Goal: Task Accomplishment & Management: Manage account settings

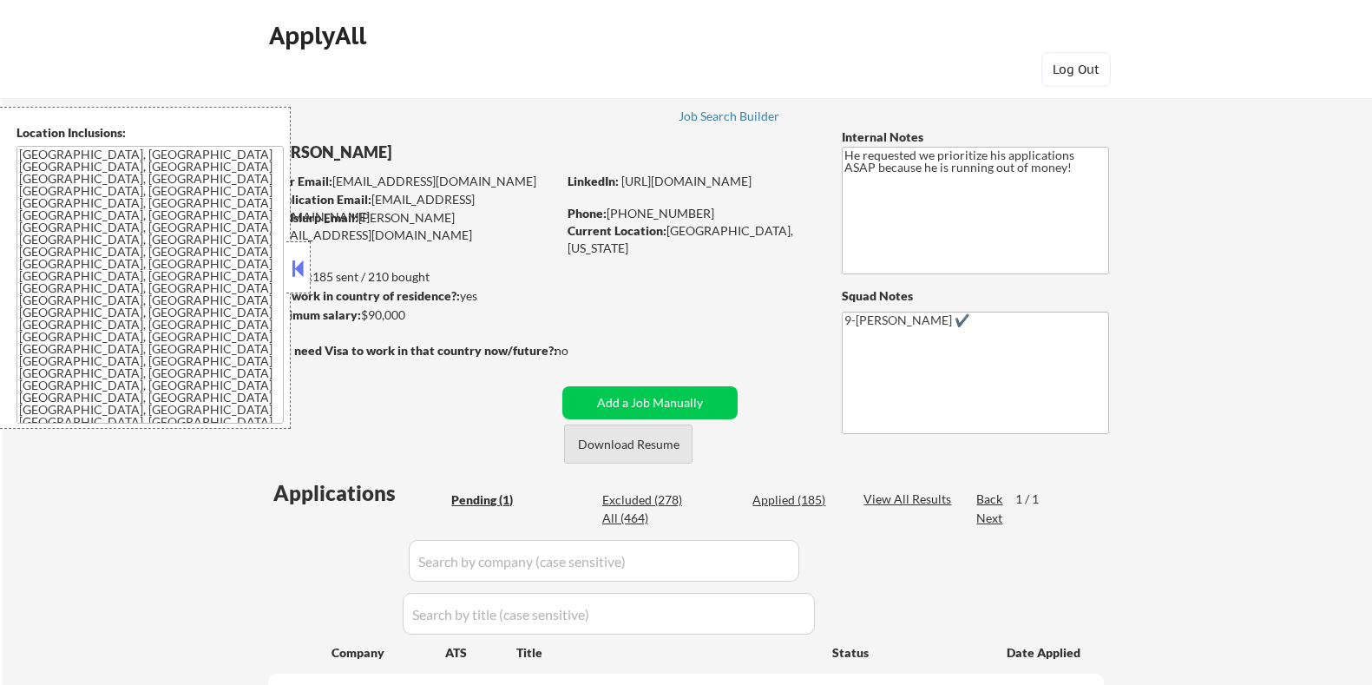
scroll to position [108, 0]
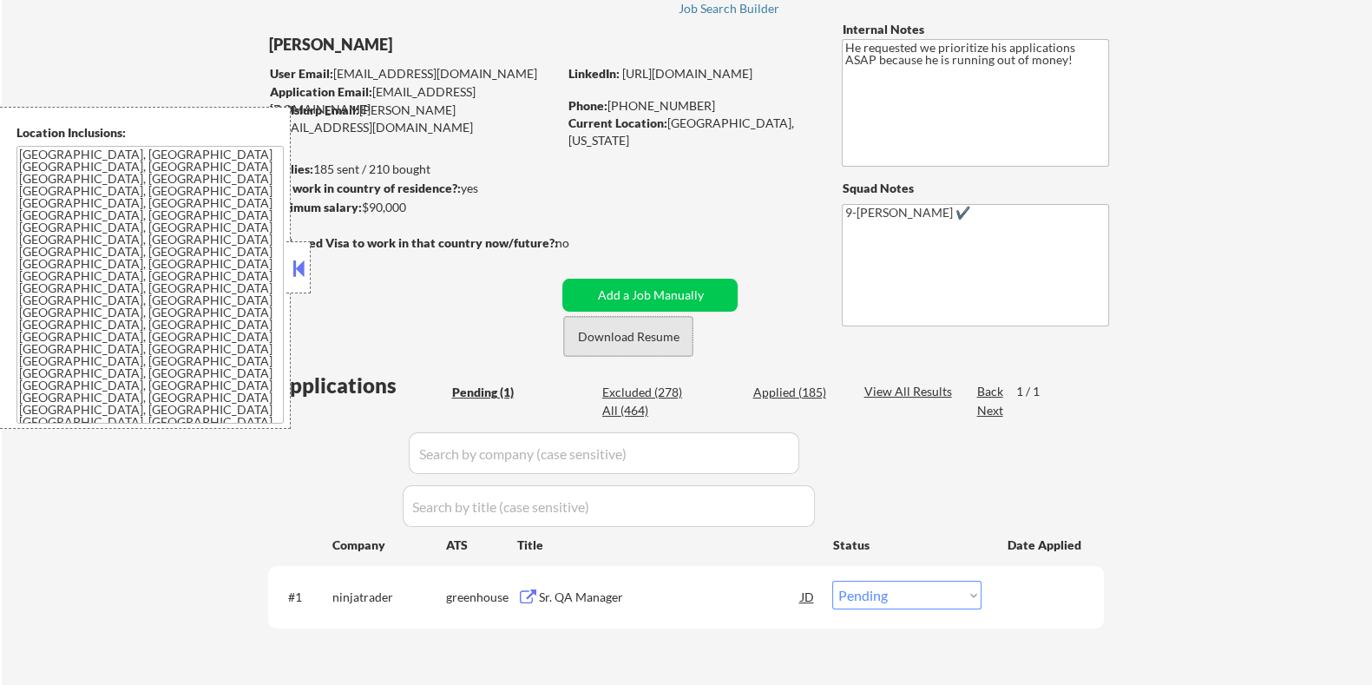
click at [647, 339] on button "Download Resume" at bounding box center [628, 336] width 128 height 39
click at [569, 594] on div "Sr. QA Manager" at bounding box center [669, 597] width 262 height 17
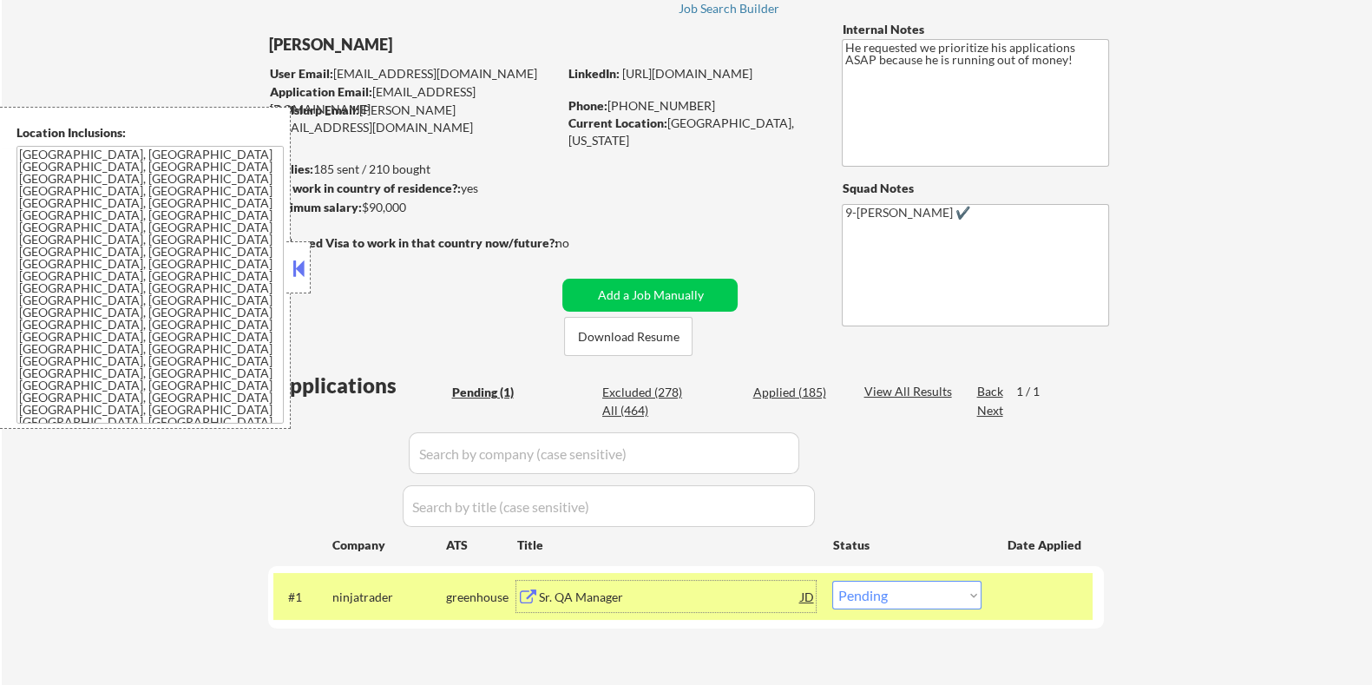
click at [910, 603] on select "Choose an option... Pending Applied Excluded (Questions) Excluded (Expired) Exc…" at bounding box center [906, 595] width 149 height 29
select select ""applied""
click at [832, 581] on select "Choose an option... Pending Applied Excluded (Questions) Excluded (Expired) Exc…" at bounding box center [906, 595] width 149 height 29
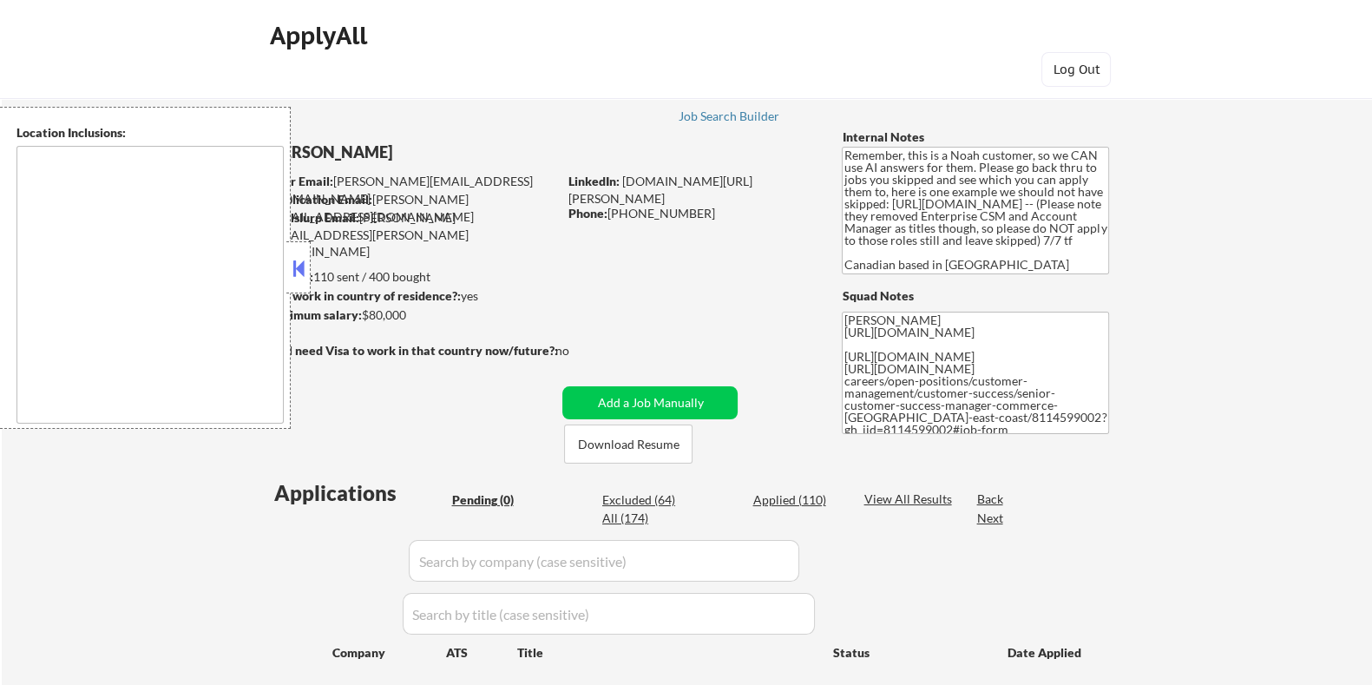
type textarea "[GEOGRAPHIC_DATA], ON [GEOGRAPHIC_DATA], ON [GEOGRAPHIC_DATA], ON [GEOGRAPHIC_D…"
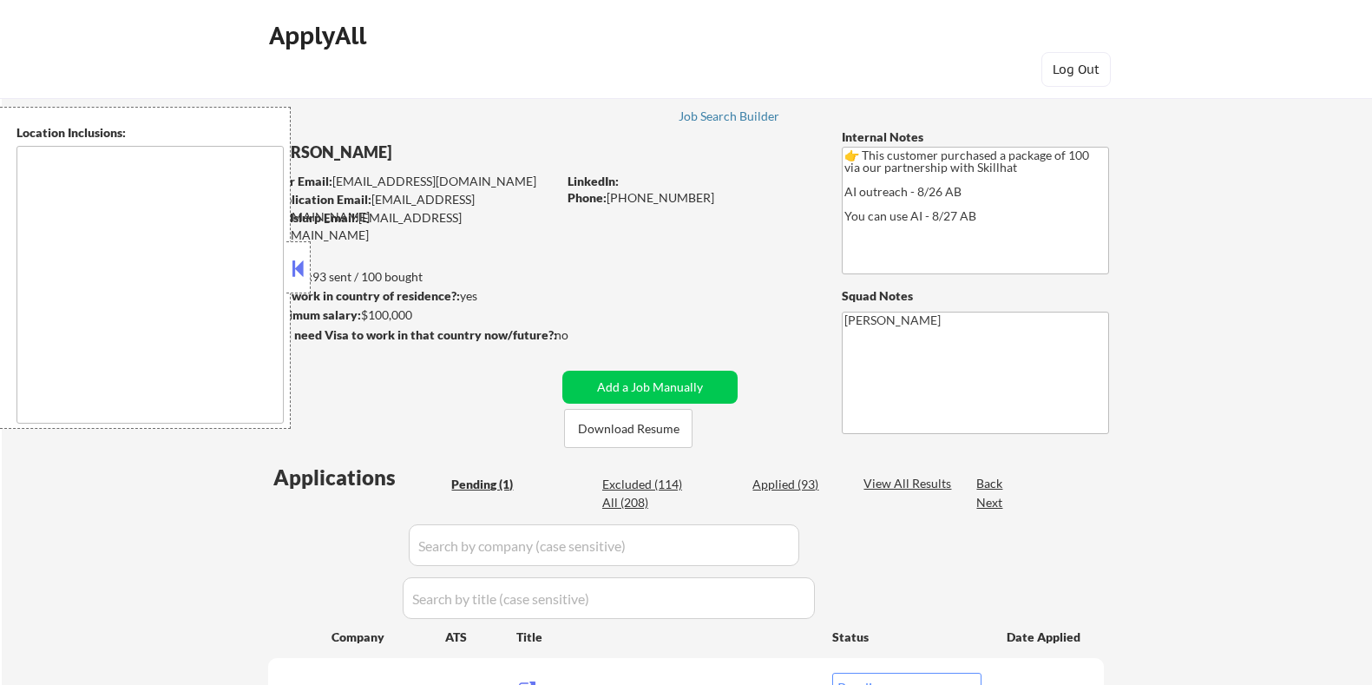
select select ""pending""
type textarea "Toronto, ON Mississauga, ON Brampton, ON Markham, ON Vaughan, ON Richmond Hill,…"
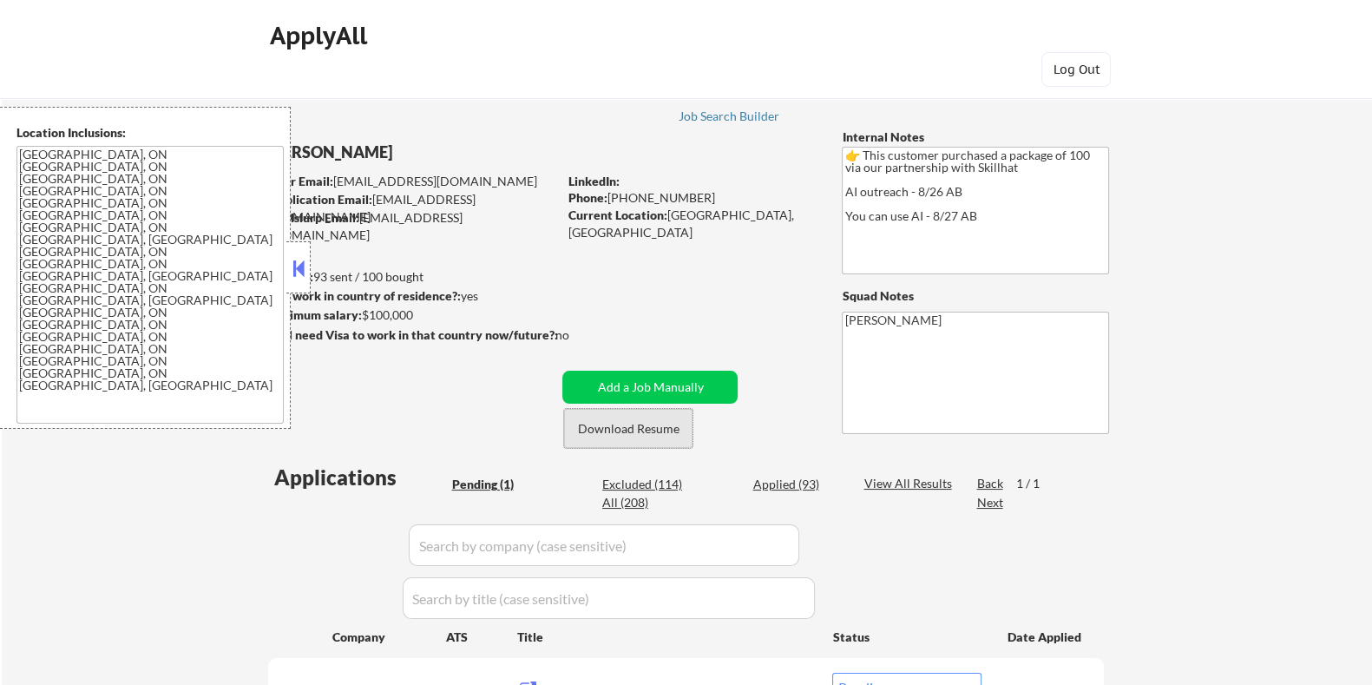
click at [641, 421] on button "Download Resume" at bounding box center [628, 428] width 128 height 39
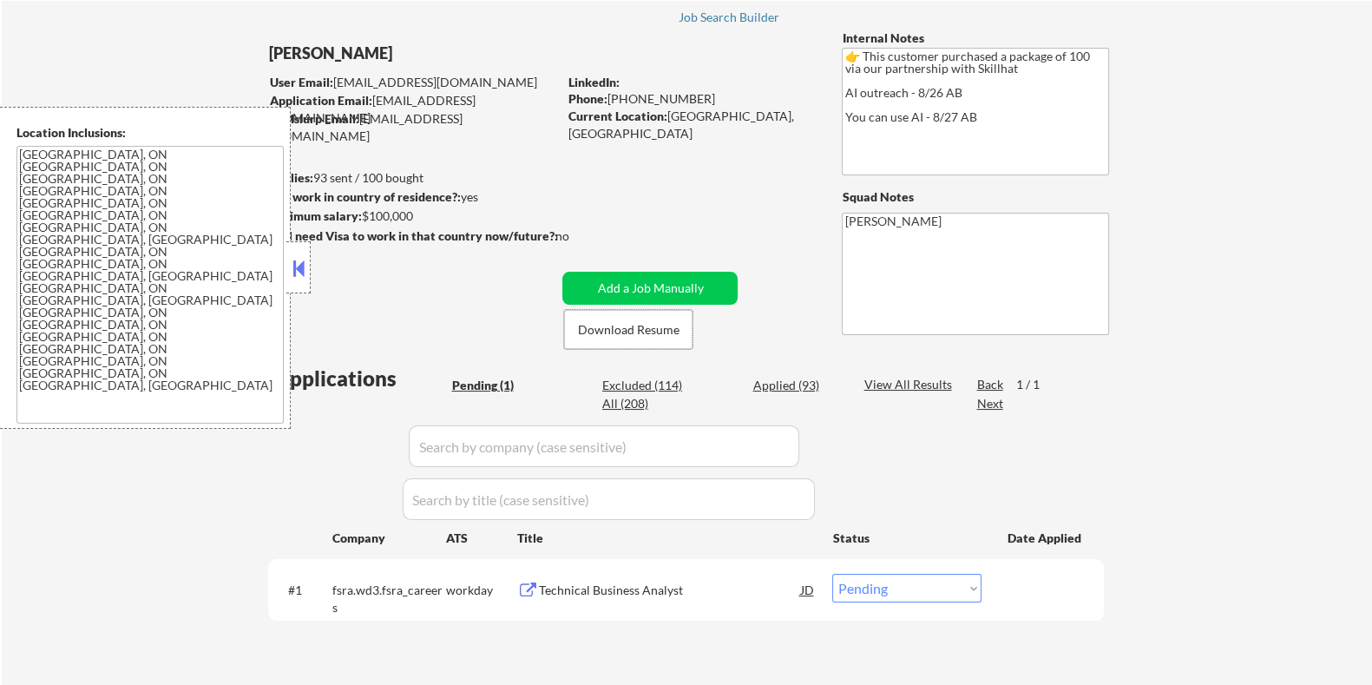
scroll to position [216, 0]
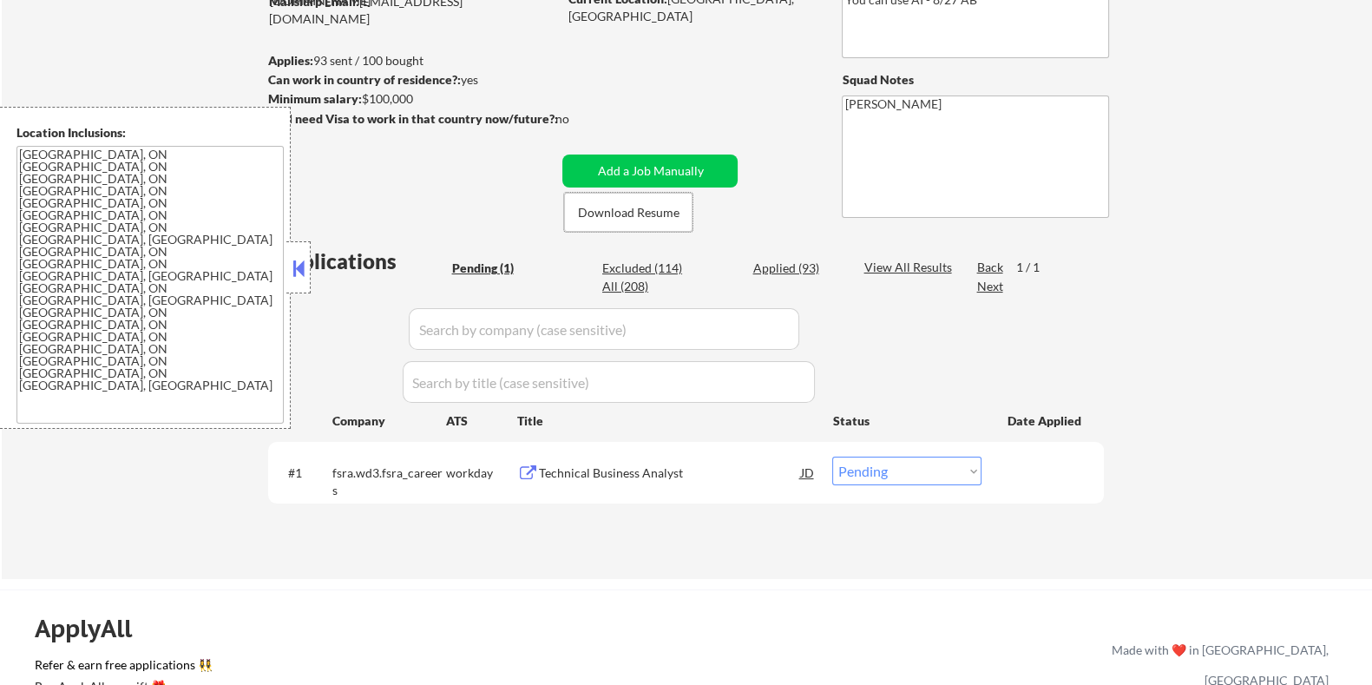
click at [665, 465] on div "Technical Business Analyst" at bounding box center [669, 472] width 262 height 17
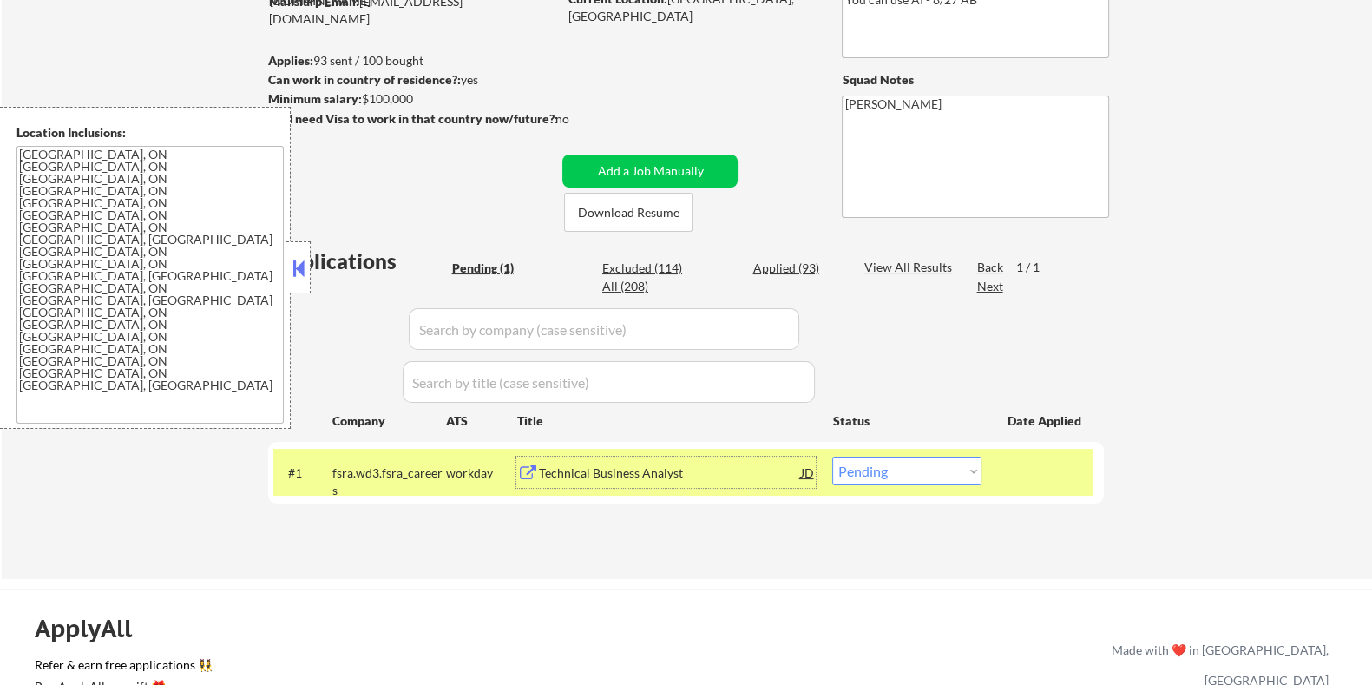
scroll to position [108, 0]
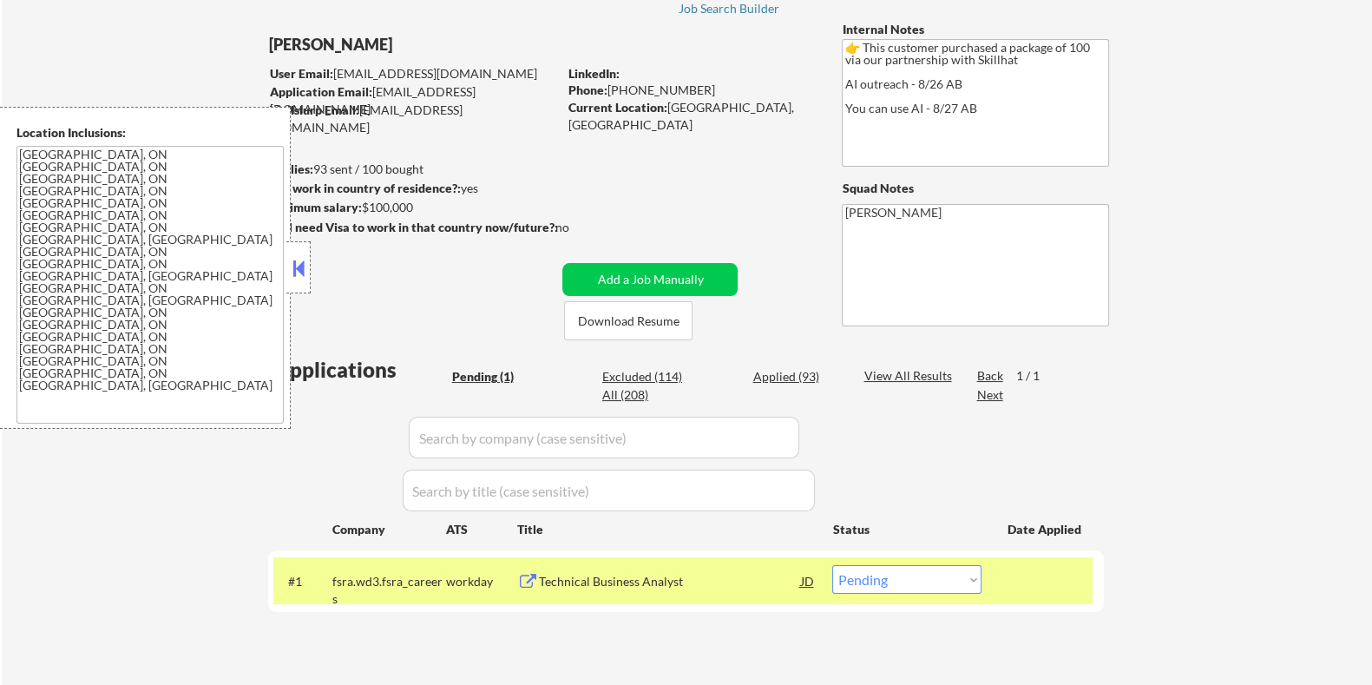
click at [431, 204] on div "Minimum salary: $100,000" at bounding box center [411, 207] width 289 height 17
drag, startPoint x: 431, startPoint y: 208, endPoint x: 360, endPoint y: 209, distance: 71.2
click at [360, 209] on div "Minimum salary: $100,000" at bounding box center [411, 207] width 289 height 17
copy div "$100,000"
click at [924, 573] on select "Choose an option... Pending Applied Excluded (Questions) Excluded (Expired) Exc…" at bounding box center [906, 579] width 149 height 29
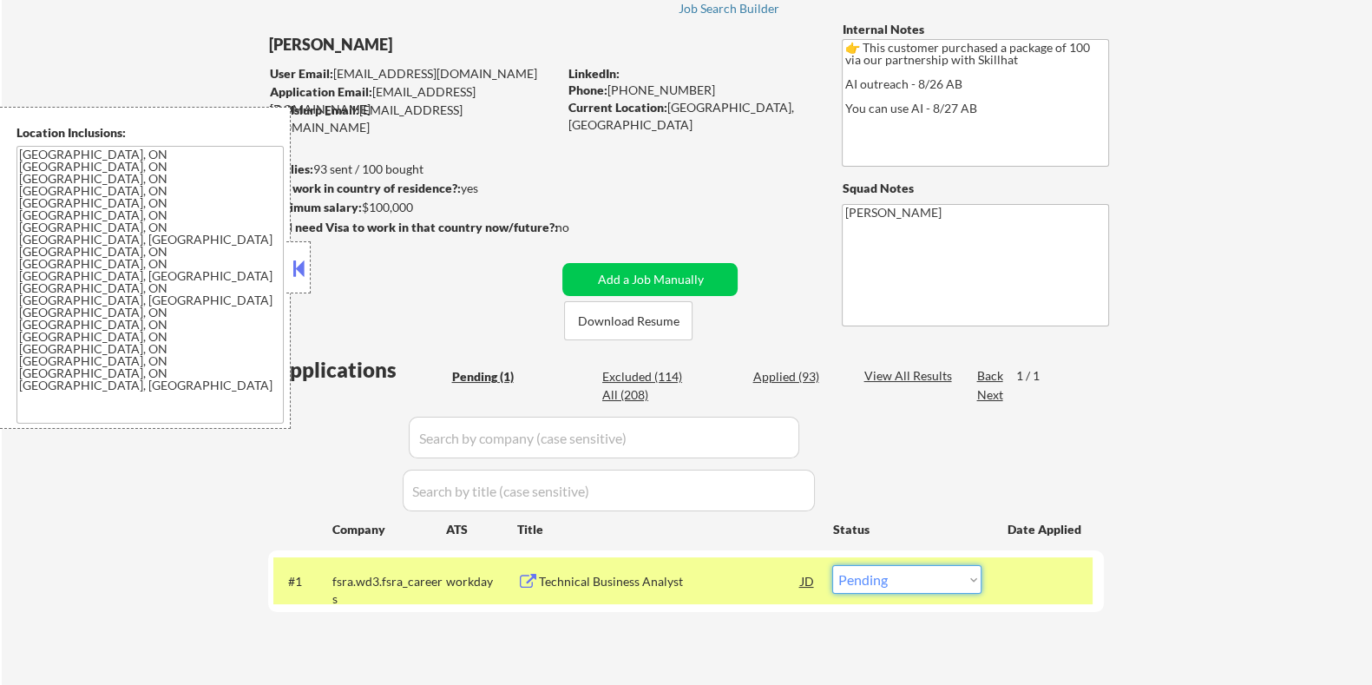
select select ""applied""
click at [832, 565] on select "Choose an option... Pending Applied Excluded (Questions) Excluded (Expired) Exc…" at bounding box center [906, 579] width 149 height 29
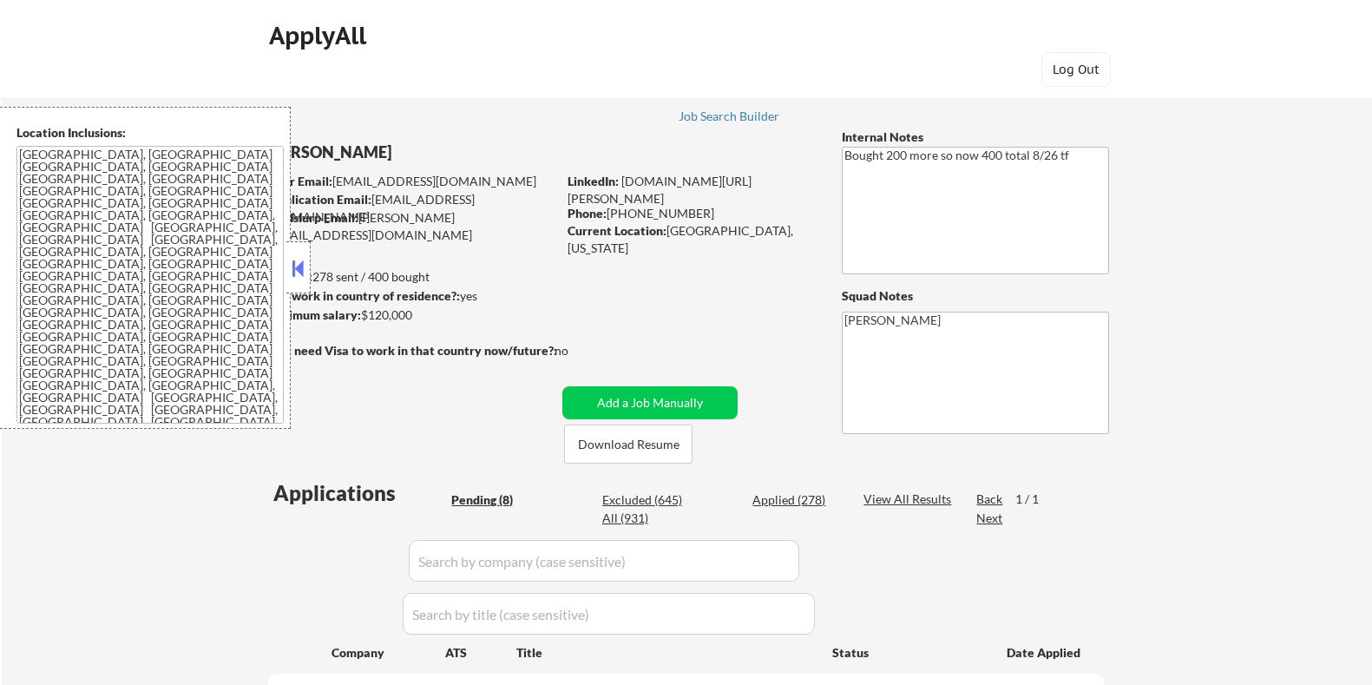
select select ""pending""
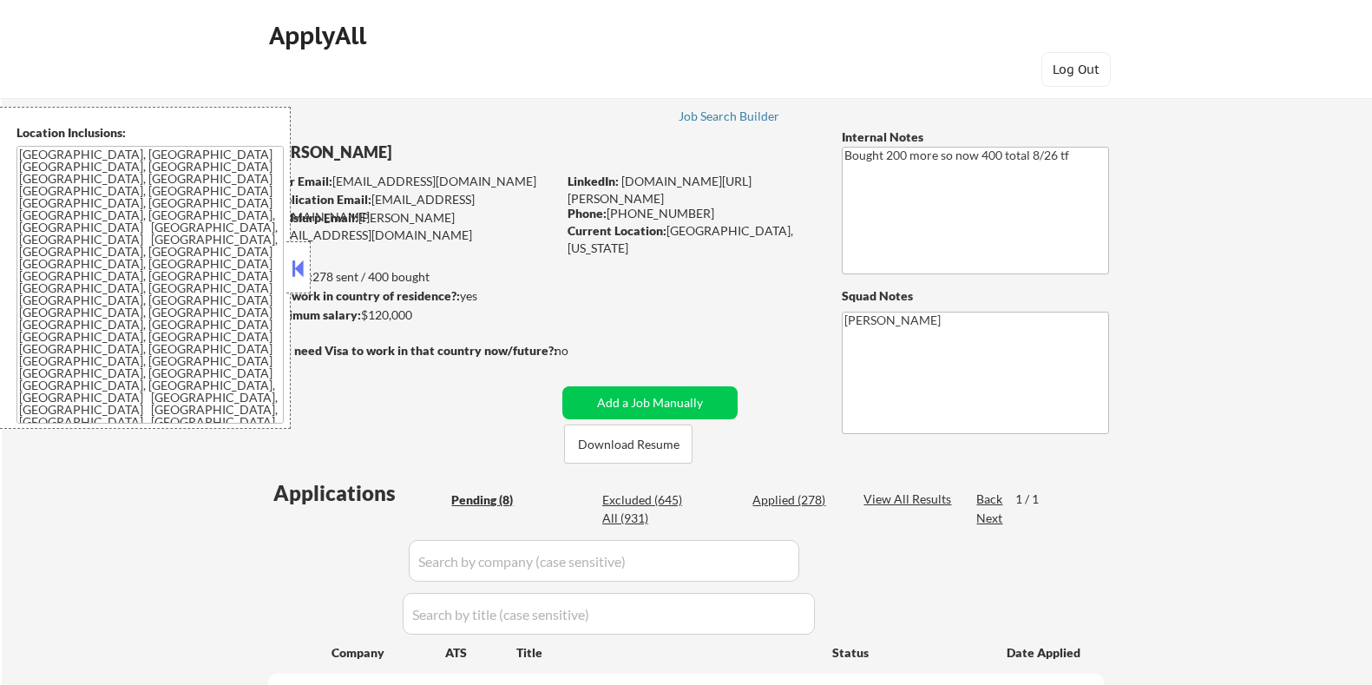
select select ""pending""
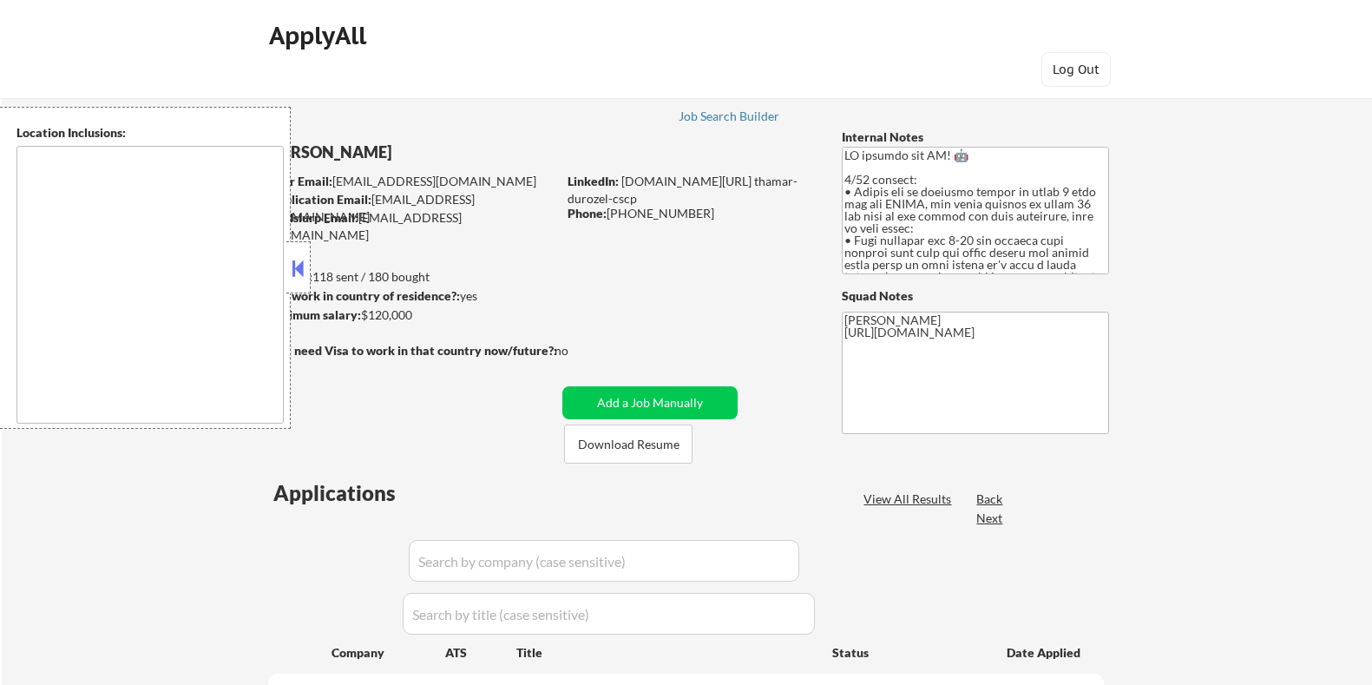
select select ""pending""
type textarea "Seattle, WA Mercer Island, WA Shoreline, WA Tukwila, WA Burien, WA SeaTac, WA R…"
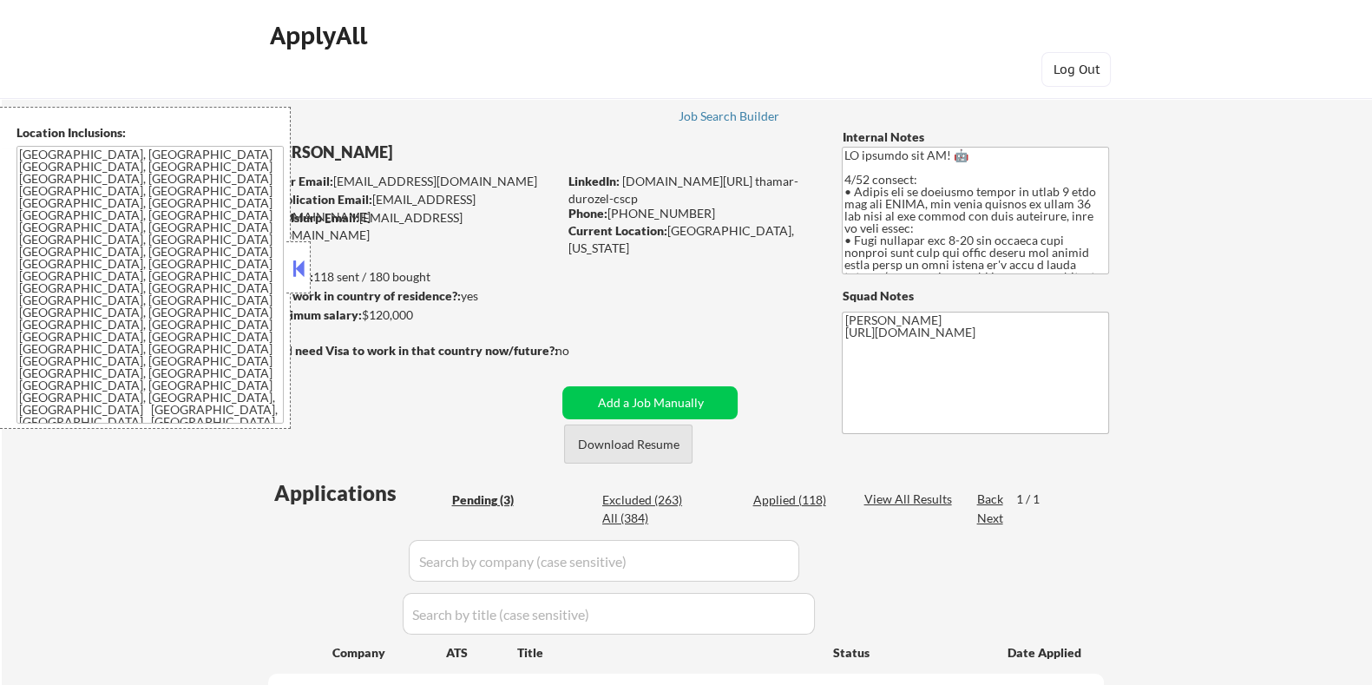
click at [636, 441] on button "Download Resume" at bounding box center [628, 443] width 128 height 39
select select ""pending""
click at [300, 263] on button at bounding box center [298, 268] width 19 height 26
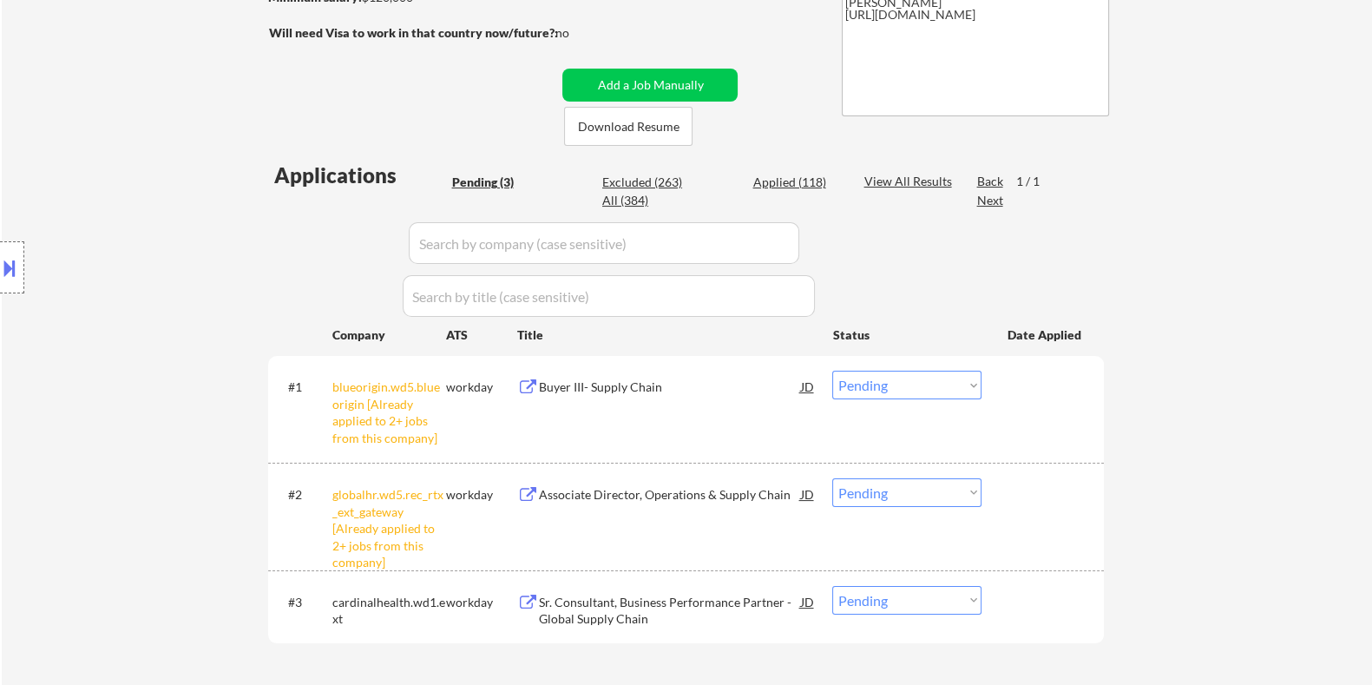
scroll to position [326, 0]
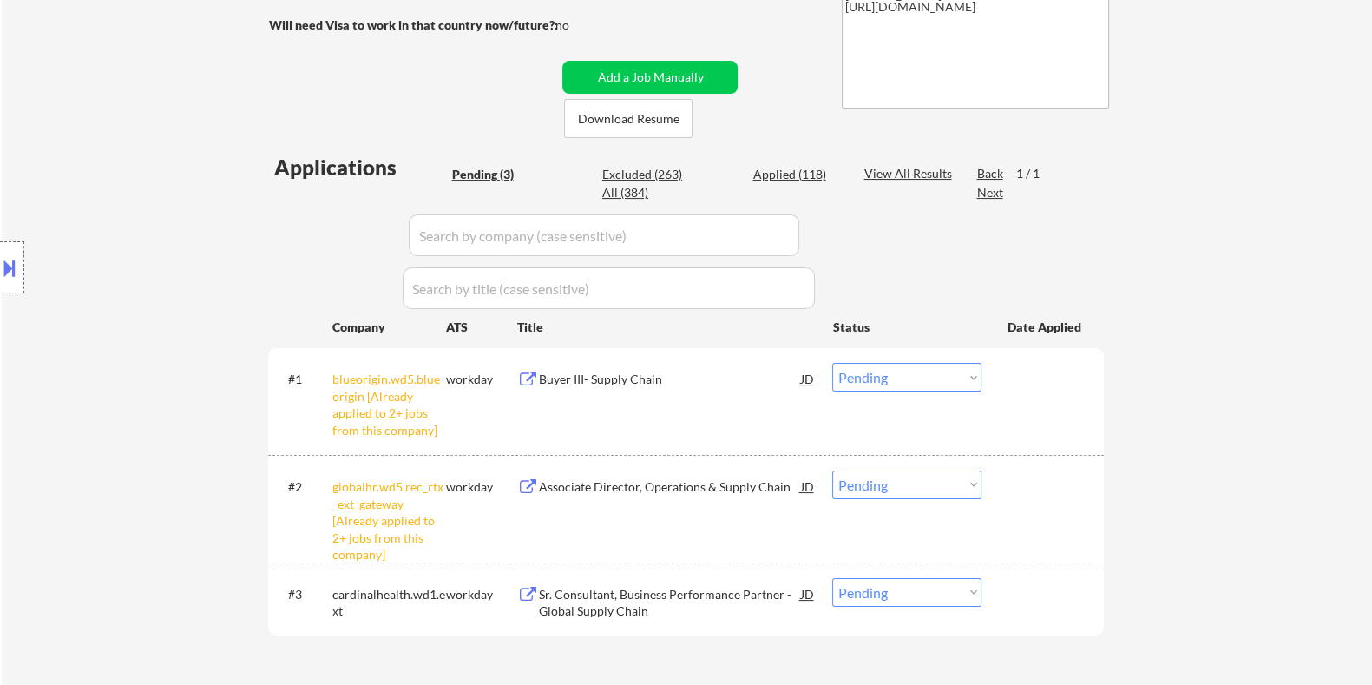
click at [955, 378] on select "Choose an option... Pending Applied Excluded (Questions) Excluded (Expired) Exc…" at bounding box center [906, 377] width 149 height 29
click at [832, 363] on select "Choose an option... Pending Applied Excluded (Questions) Excluded (Expired) Exc…" at bounding box center [906, 377] width 149 height 29
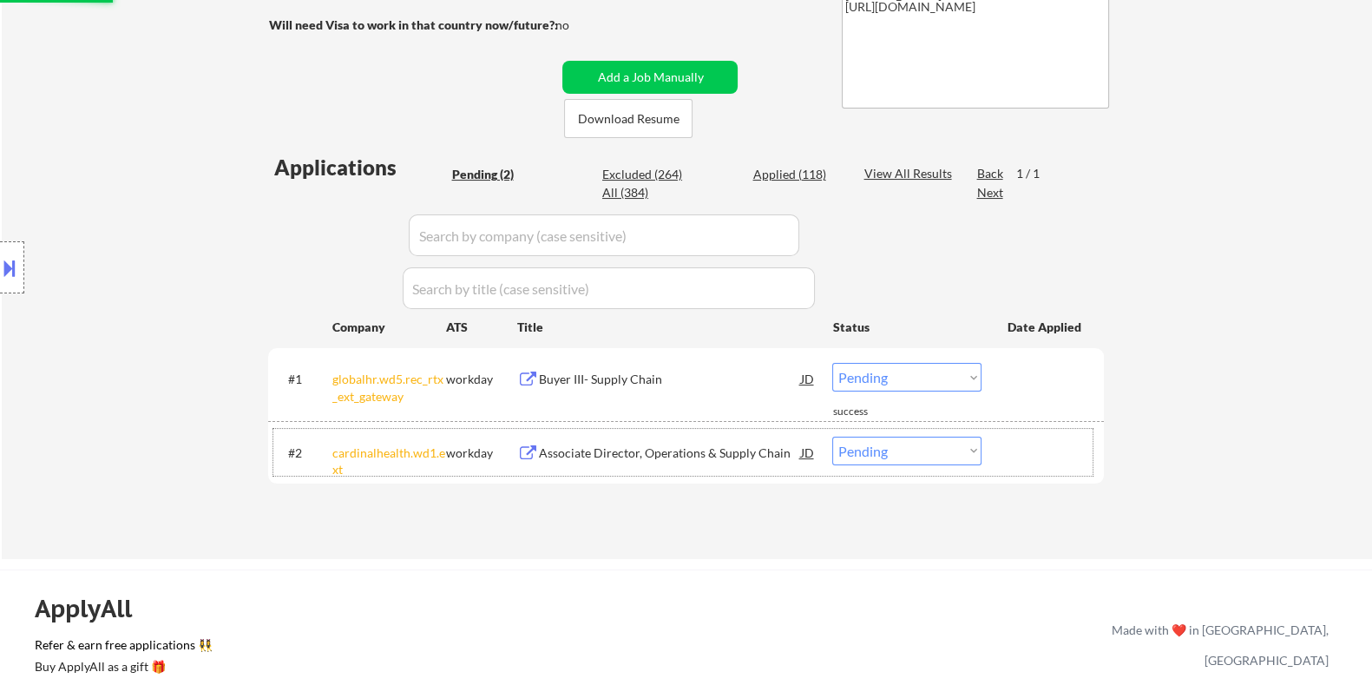
click at [940, 476] on div "#2 cardinalhealth.wd1.ext workday Associate Director, Operations & Supply Chain…" at bounding box center [682, 452] width 819 height 47
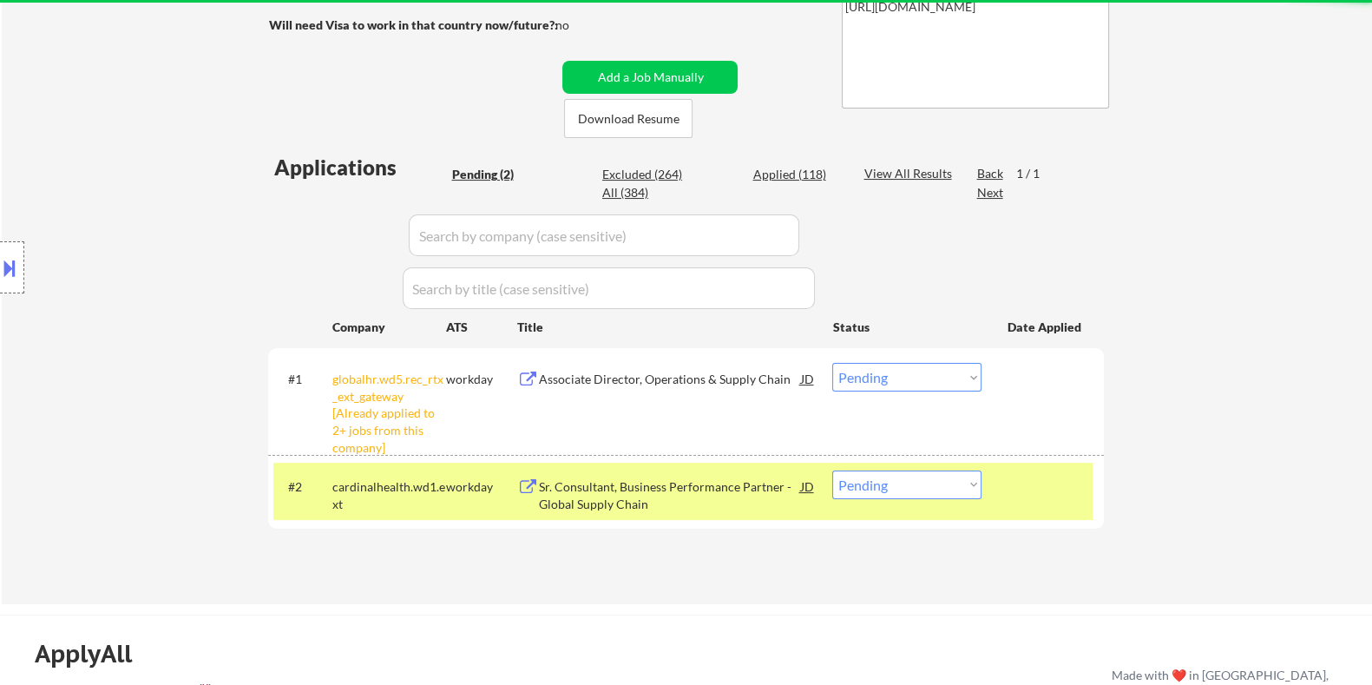
click at [947, 375] on select "Choose an option... Pending Applied Excluded (Questions) Excluded (Expired) Exc…" at bounding box center [906, 377] width 149 height 29
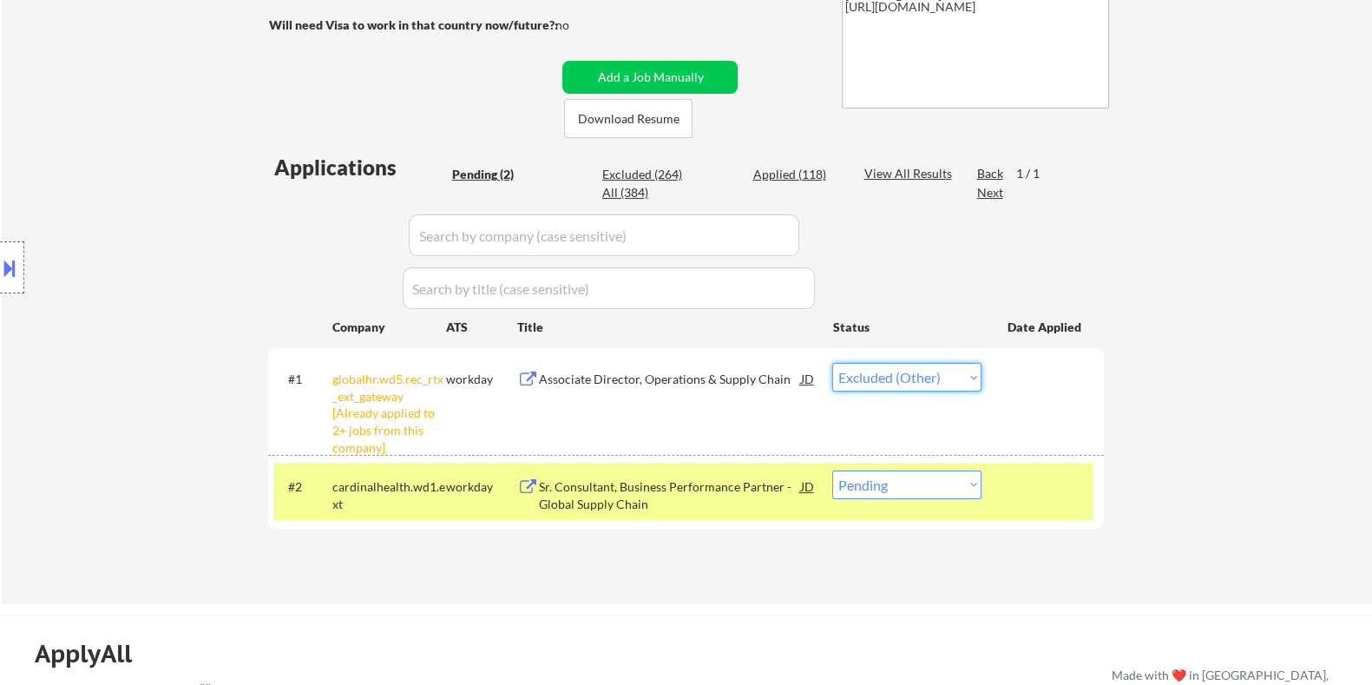
click at [832, 363] on select "Choose an option... Pending Applied Excluded (Questions) Excluded (Expired) Exc…" at bounding box center [906, 377] width 149 height 29
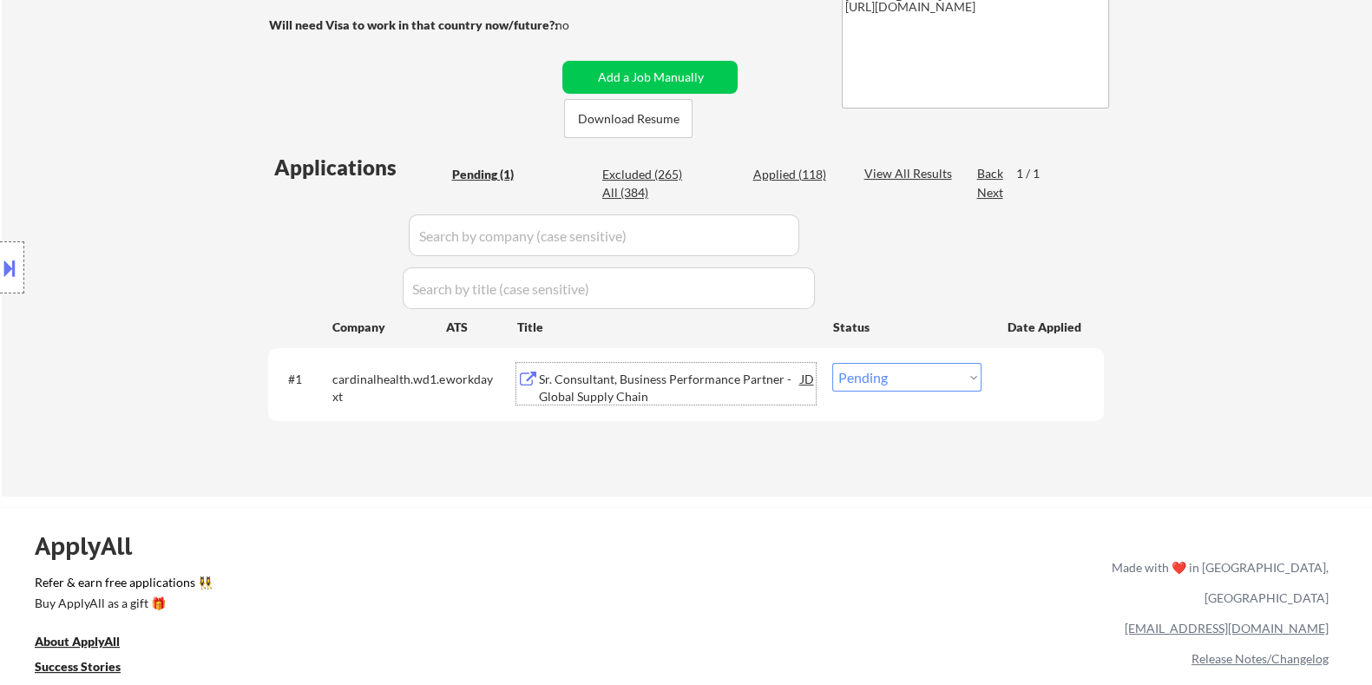
click at [635, 387] on div "Sr. Consultant, Business Performance Partner - Global Supply Chain" at bounding box center [669, 388] width 262 height 34
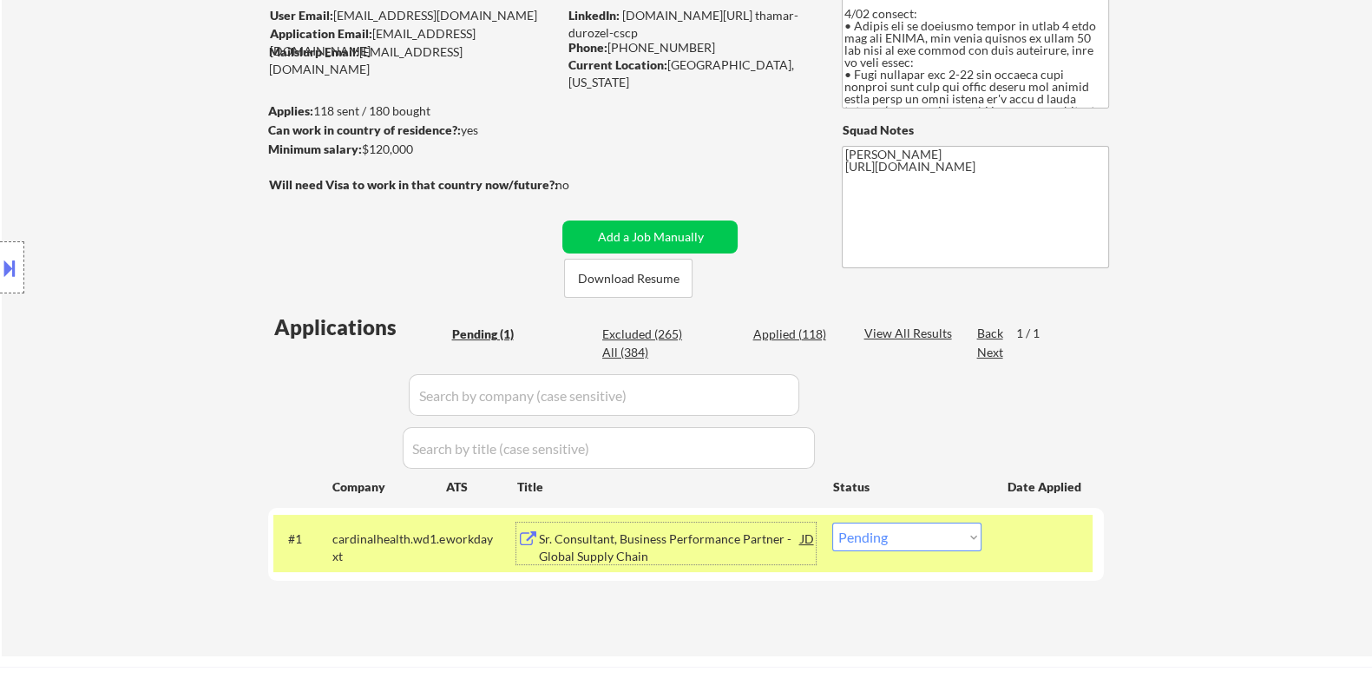
scroll to position [216, 0]
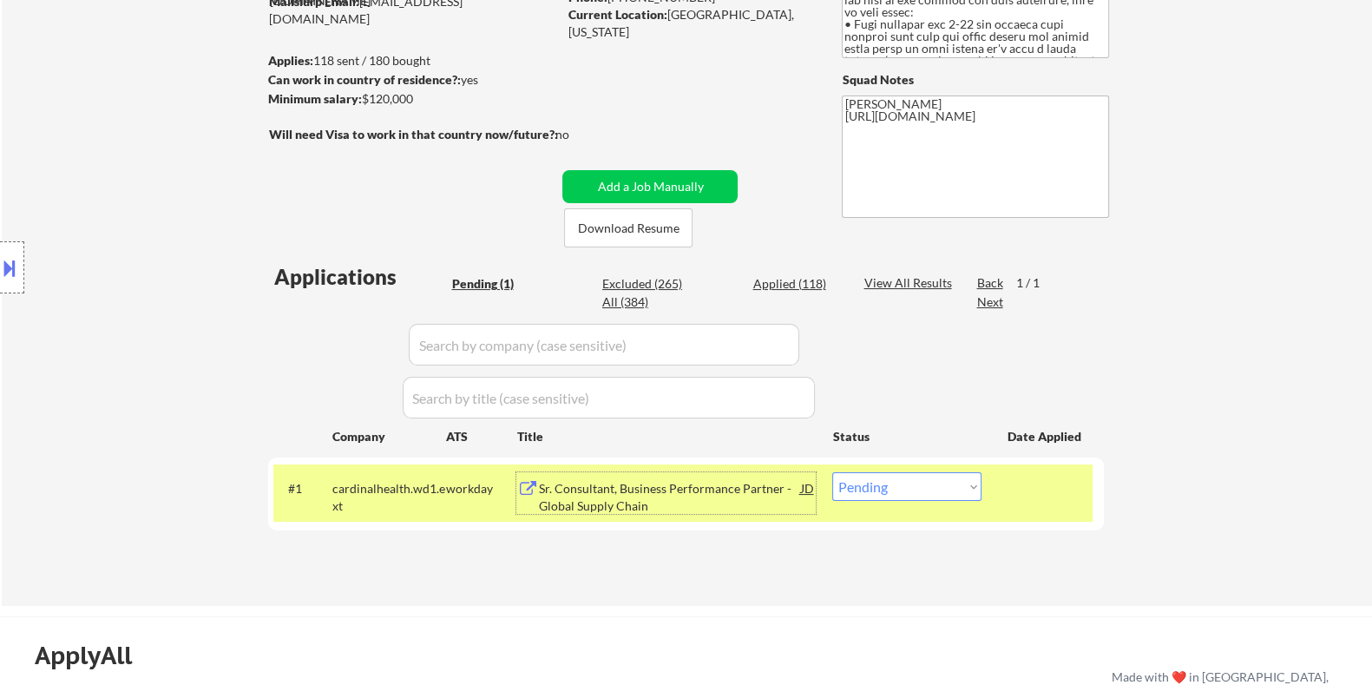
click at [930, 491] on select "Choose an option... Pending Applied Excluded (Questions) Excluded (Expired) Exc…" at bounding box center [906, 486] width 149 height 29
select select ""applied""
click at [832, 472] on select "Choose an option... Pending Applied Excluded (Questions) Excluded (Expired) Exc…" at bounding box center [906, 486] width 149 height 29
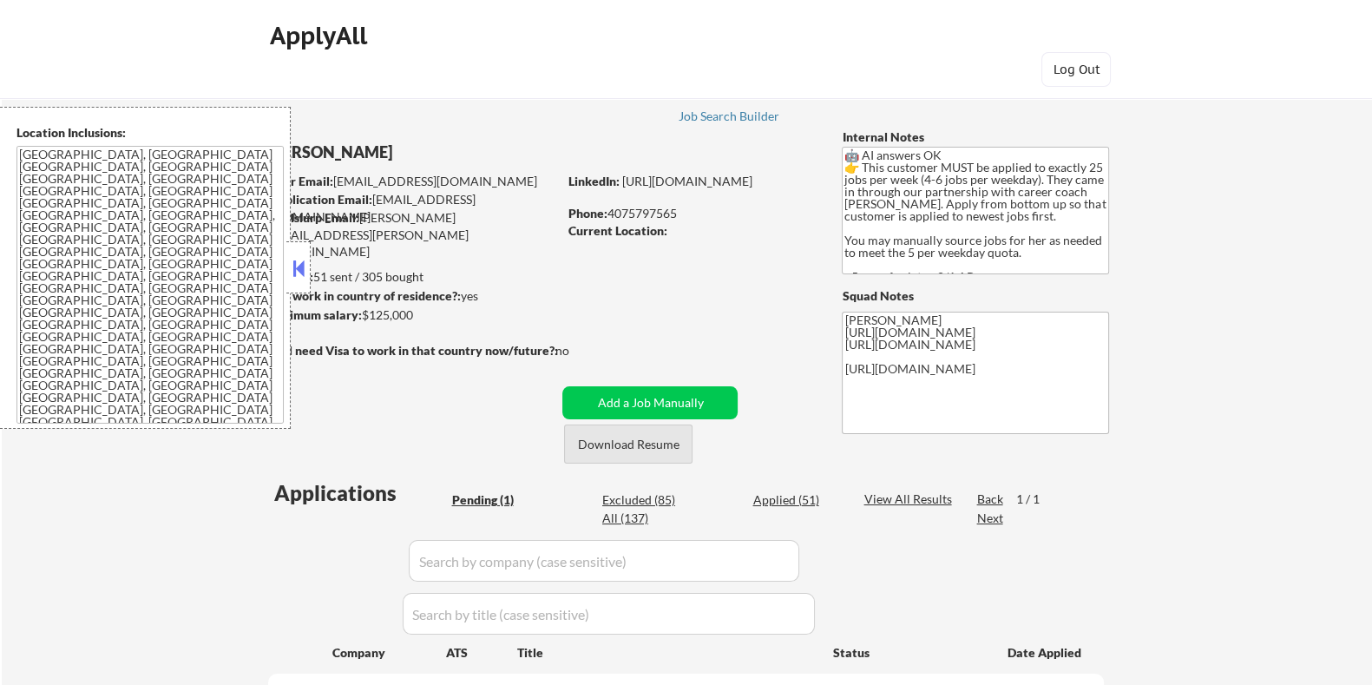
click at [631, 441] on button "Download Resume" at bounding box center [628, 443] width 128 height 39
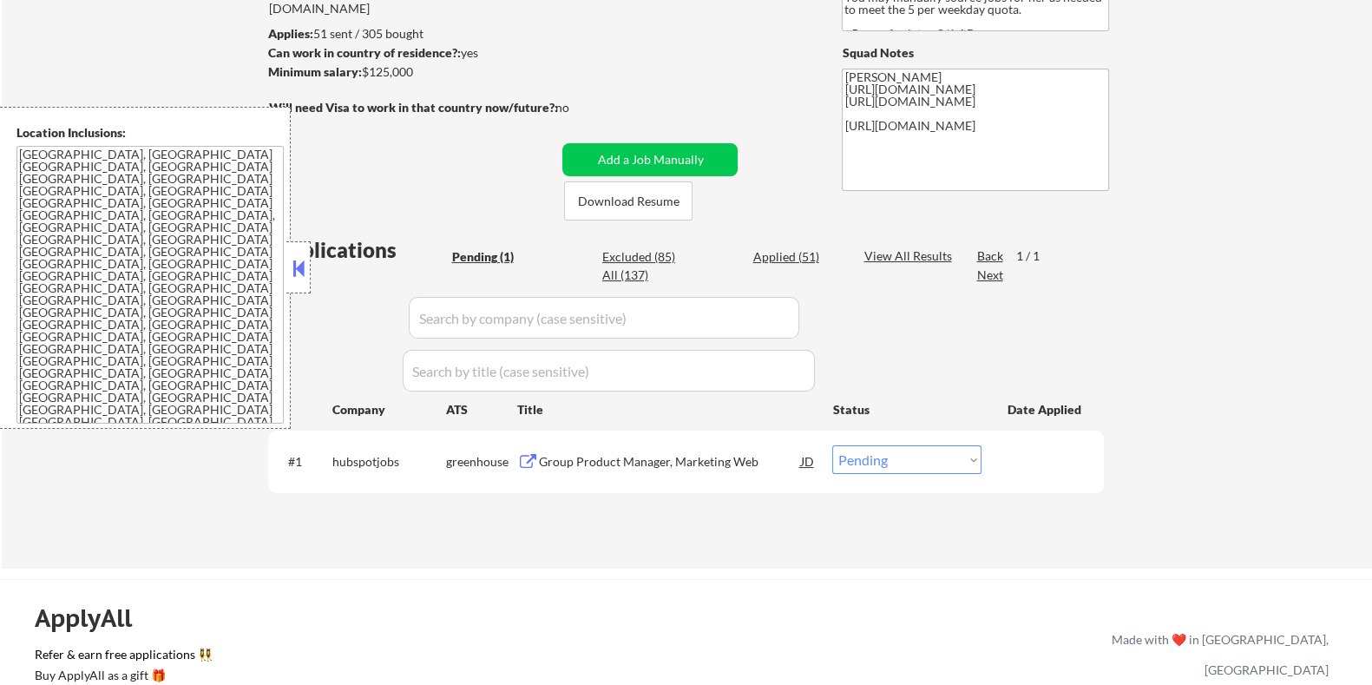
scroll to position [326, 0]
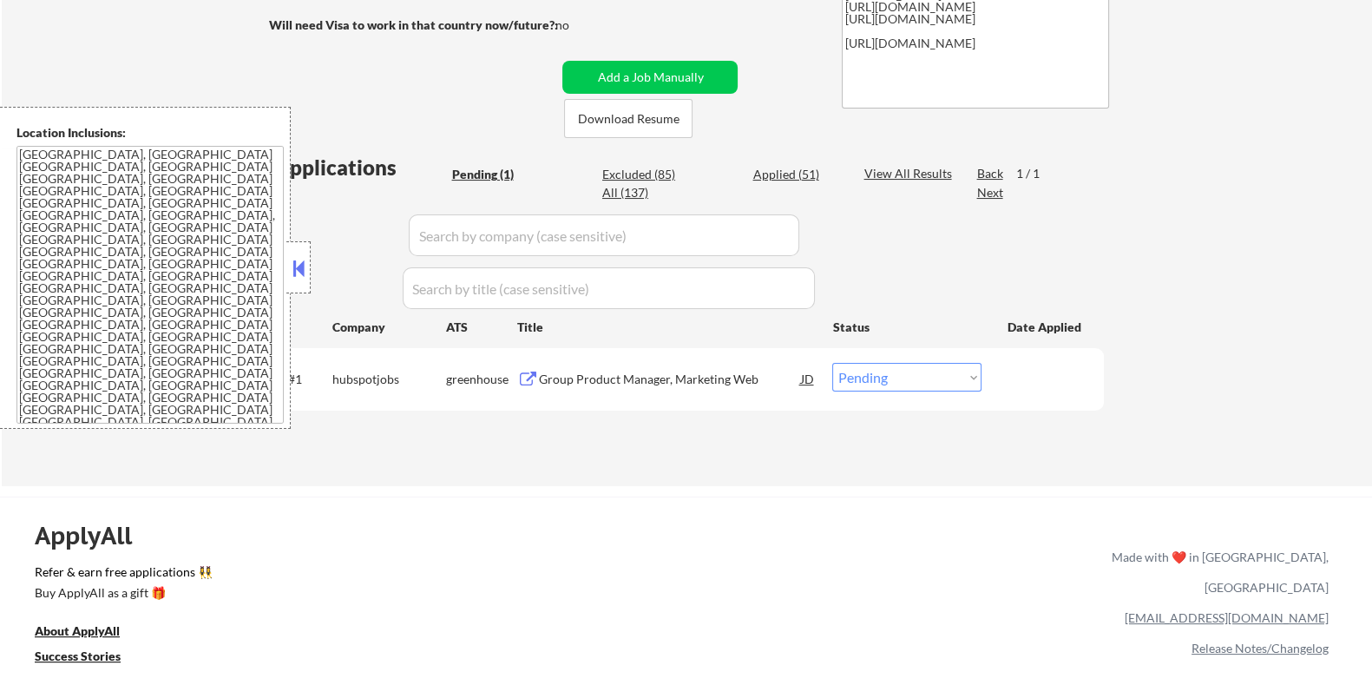
click at [296, 271] on button at bounding box center [298, 268] width 19 height 26
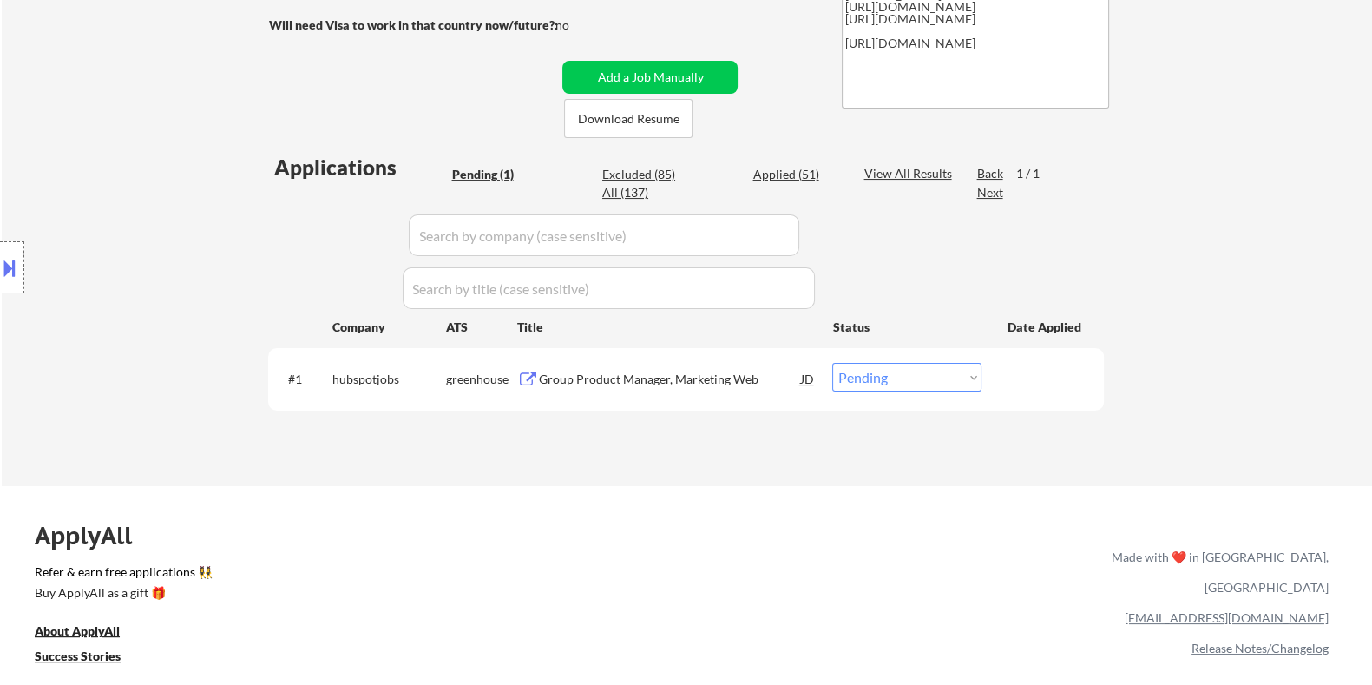
click at [724, 374] on div "Group Product Manager, Marketing Web" at bounding box center [669, 379] width 262 height 17
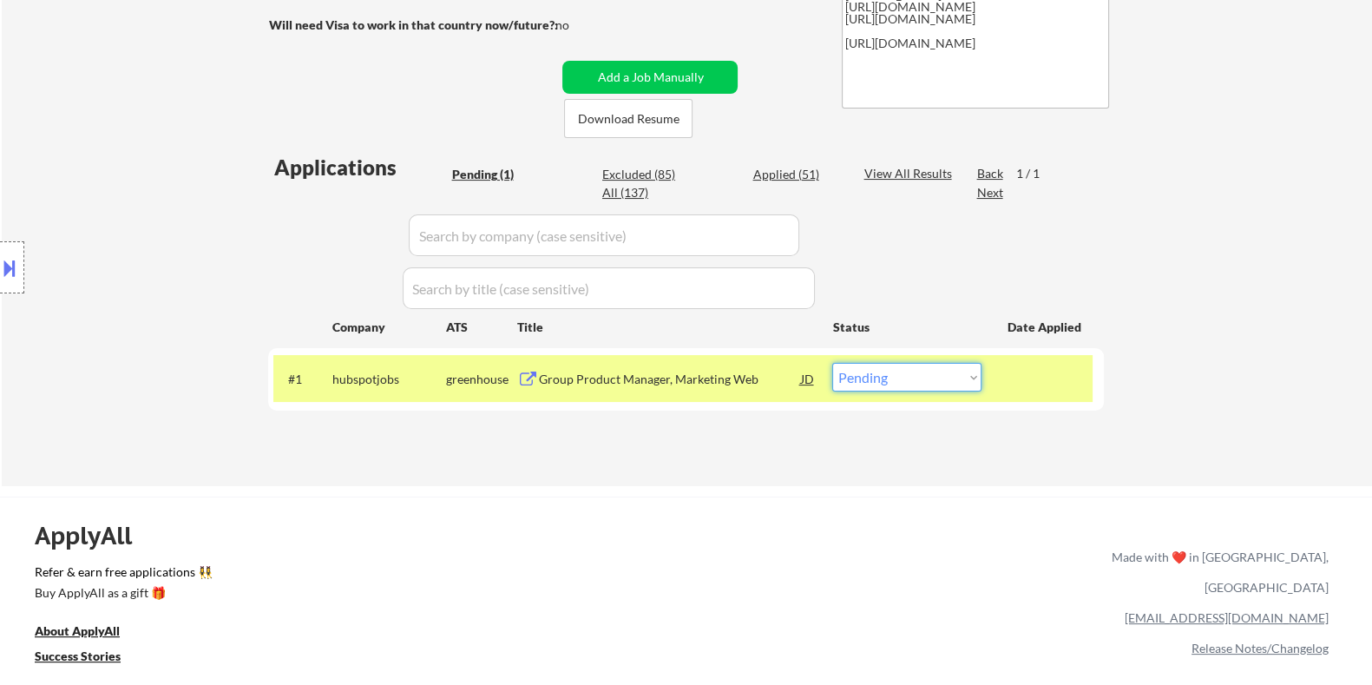
click at [878, 381] on select "Choose an option... Pending Applied Excluded (Questions) Excluded (Expired) Exc…" at bounding box center [906, 377] width 149 height 29
select select ""excluded__bad_match_""
click at [832, 363] on select "Choose an option... Pending Applied Excluded (Questions) Excluded (Expired) Exc…" at bounding box center [906, 377] width 149 height 29
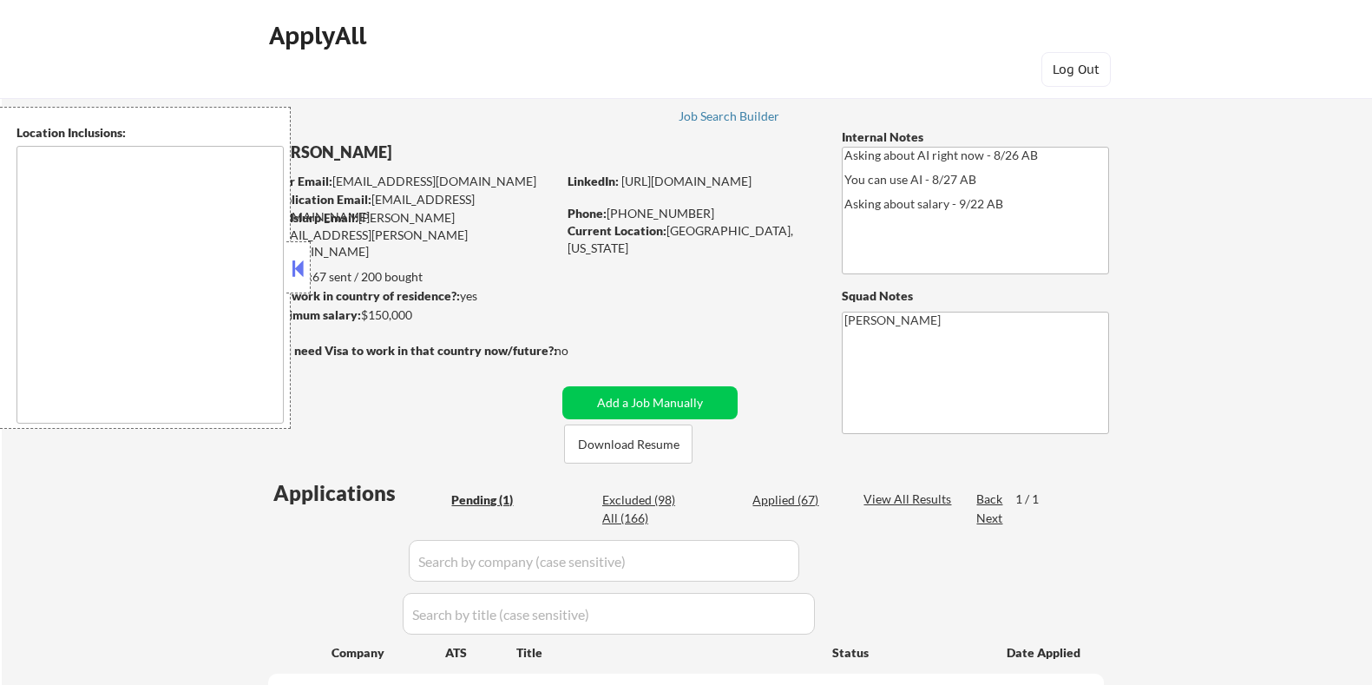
scroll to position [216, 0]
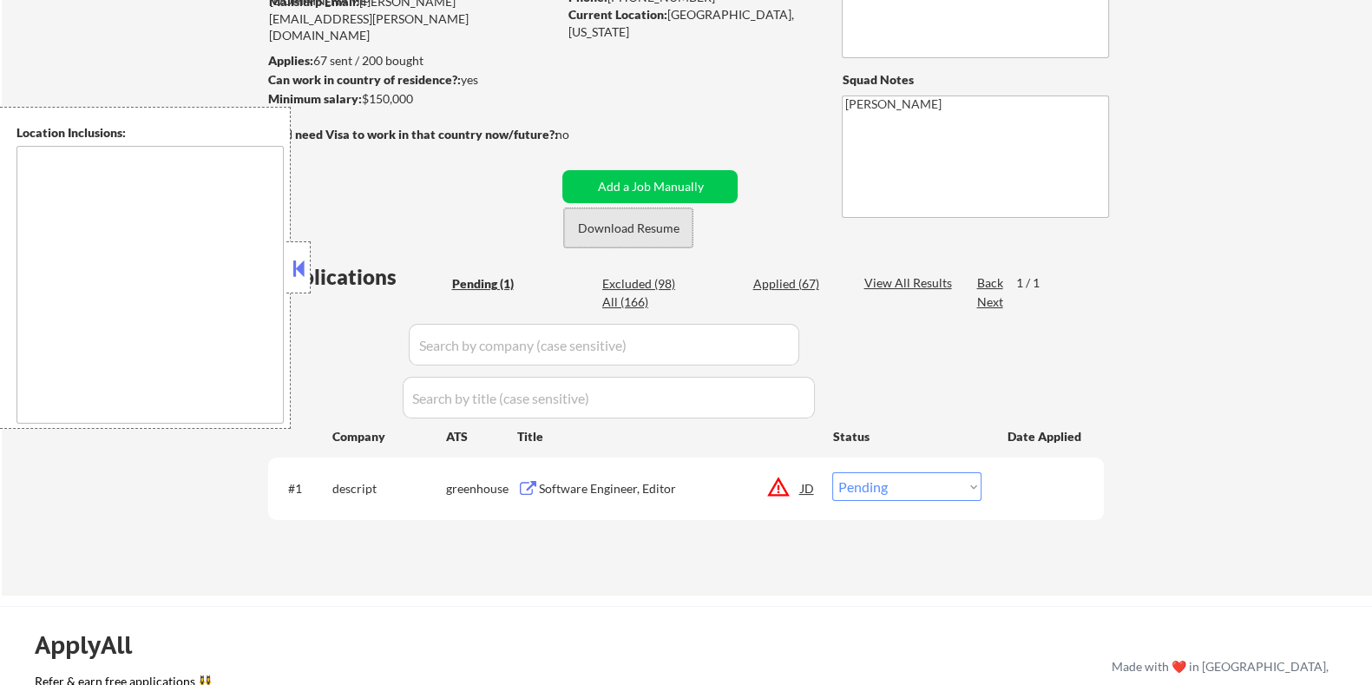
click at [613, 225] on button "Download Resume" at bounding box center [628, 227] width 128 height 39
click at [608, 481] on div "Software Engineer, Editor" at bounding box center [669, 488] width 262 height 17
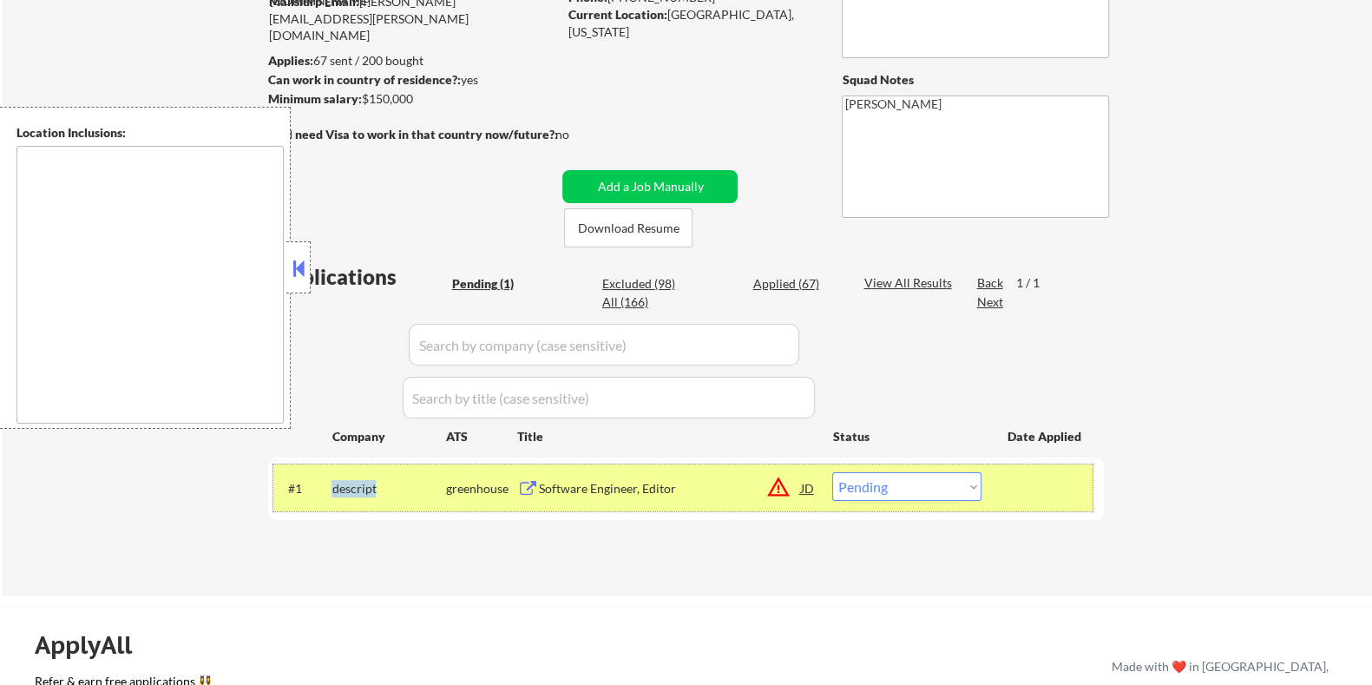
drag, startPoint x: 386, startPoint y: 489, endPoint x: 330, endPoint y: 486, distance: 56.5
click at [330, 486] on div "#1 descript greenhouse Software Engineer, Editor JD warning_amber Choose an opt…" at bounding box center [682, 487] width 819 height 47
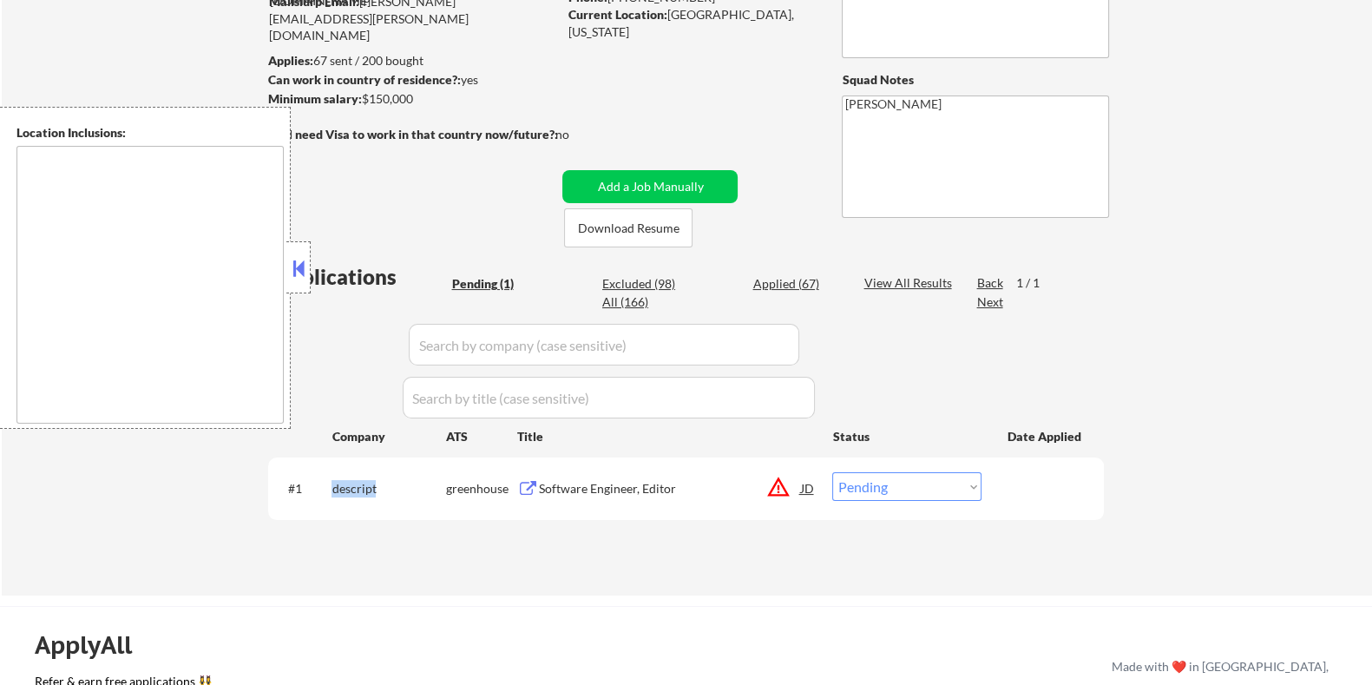
copy div "descript"
click at [913, 487] on select "Choose an option... Pending Applied Excluded (Questions) Excluded (Expired) Exc…" at bounding box center [906, 486] width 149 height 29
select select ""applied""
click at [832, 472] on select "Choose an option... Pending Applied Excluded (Questions) Excluded (Expired) Exc…" at bounding box center [906, 486] width 149 height 29
